Goal: Find specific page/section: Find specific page/section

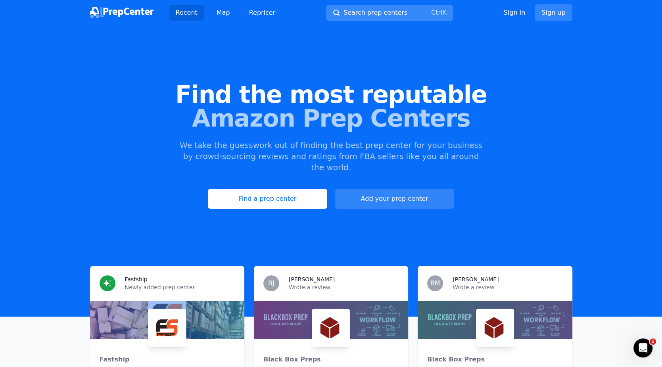
click at [359, 8] on button "Search prep centers Ctrl K" at bounding box center [389, 13] width 127 height 16
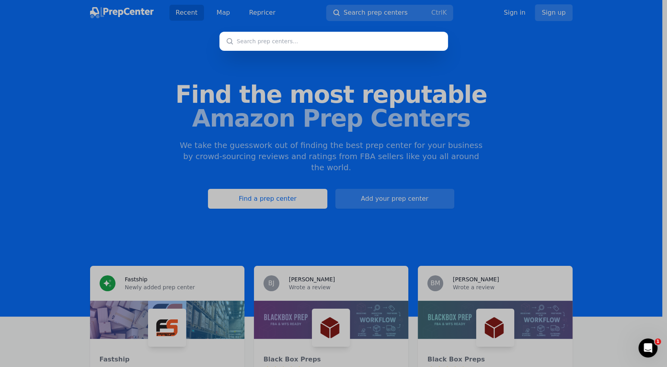
click at [239, 20] on div at bounding box center [333, 183] width 667 height 367
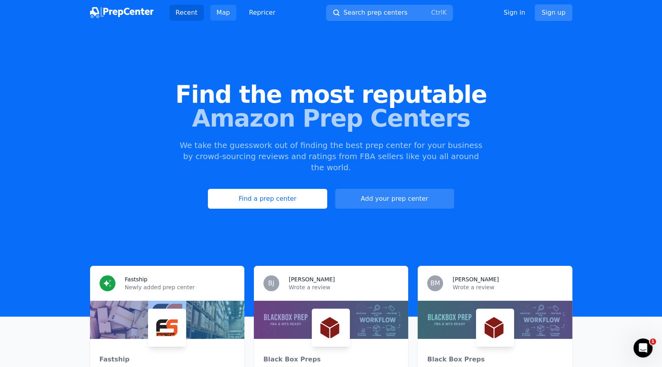
click at [222, 11] on link "Map" at bounding box center [223, 13] width 26 height 16
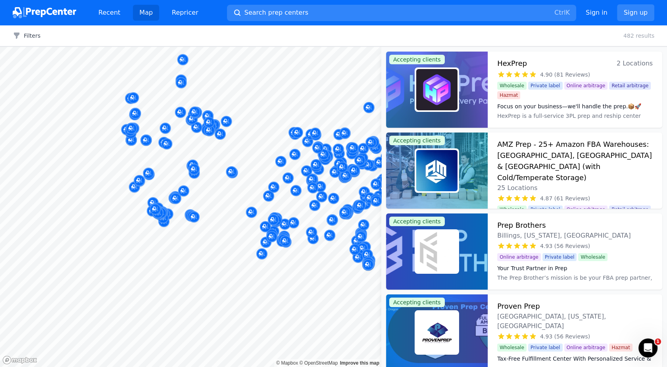
click at [117, 190] on body "Recent Map Repricer Search prep centers Ctrl K Open main menu Sign in Sign up F…" at bounding box center [333, 183] width 667 height 367
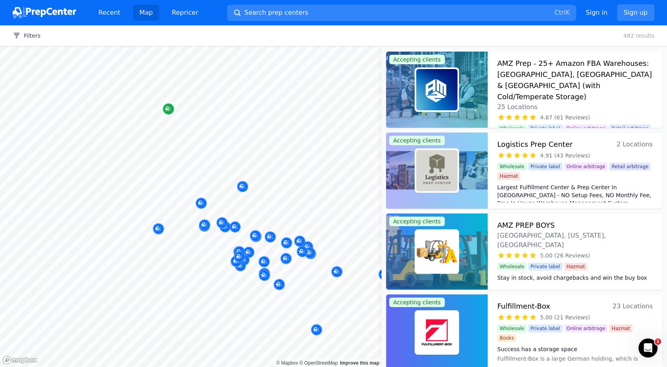
drag, startPoint x: 273, startPoint y: 157, endPoint x: 170, endPoint y: 108, distance: 114.4
click at [170, 108] on icon "Map marker" at bounding box center [168, 109] width 6 height 8
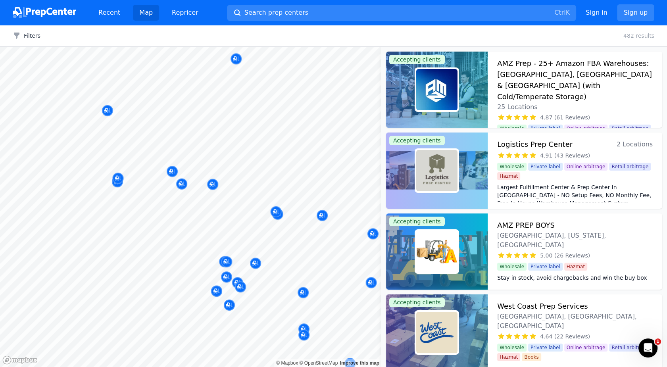
click at [204, 214] on body "Recent Map Repricer Search prep centers Ctrl K Open main menu Sign in Sign up F…" at bounding box center [333, 183] width 667 height 367
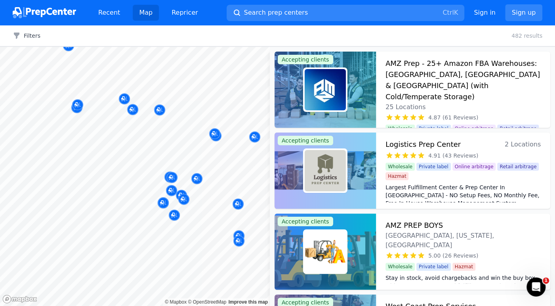
click at [174, 188] on div at bounding box center [226, 191] width 152 height 6
click at [165, 175] on button "Map marker" at bounding box center [170, 177] width 11 height 12
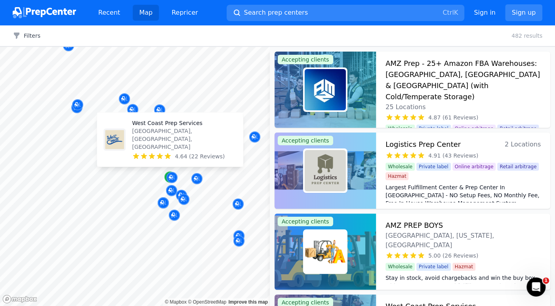
click at [165, 174] on div "Map marker" at bounding box center [170, 176] width 11 height 11
click at [165, 176] on div "Map marker" at bounding box center [170, 176] width 11 height 11
click at [162, 127] on p "West Coast Prep Services" at bounding box center [184, 123] width 105 height 8
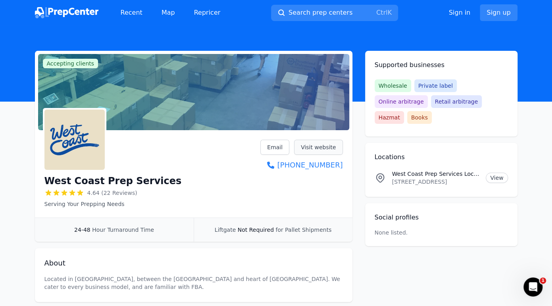
click at [313, 146] on link "Visit website" at bounding box center [318, 147] width 49 height 15
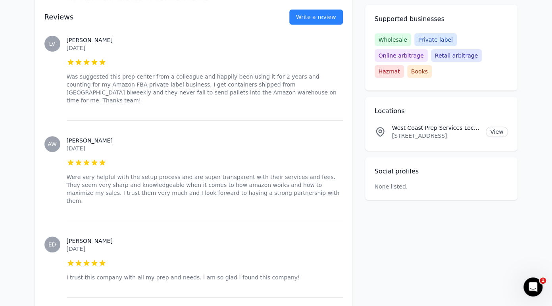
scroll to position [1787, 0]
